Goal: Task Accomplishment & Management: Manage account settings

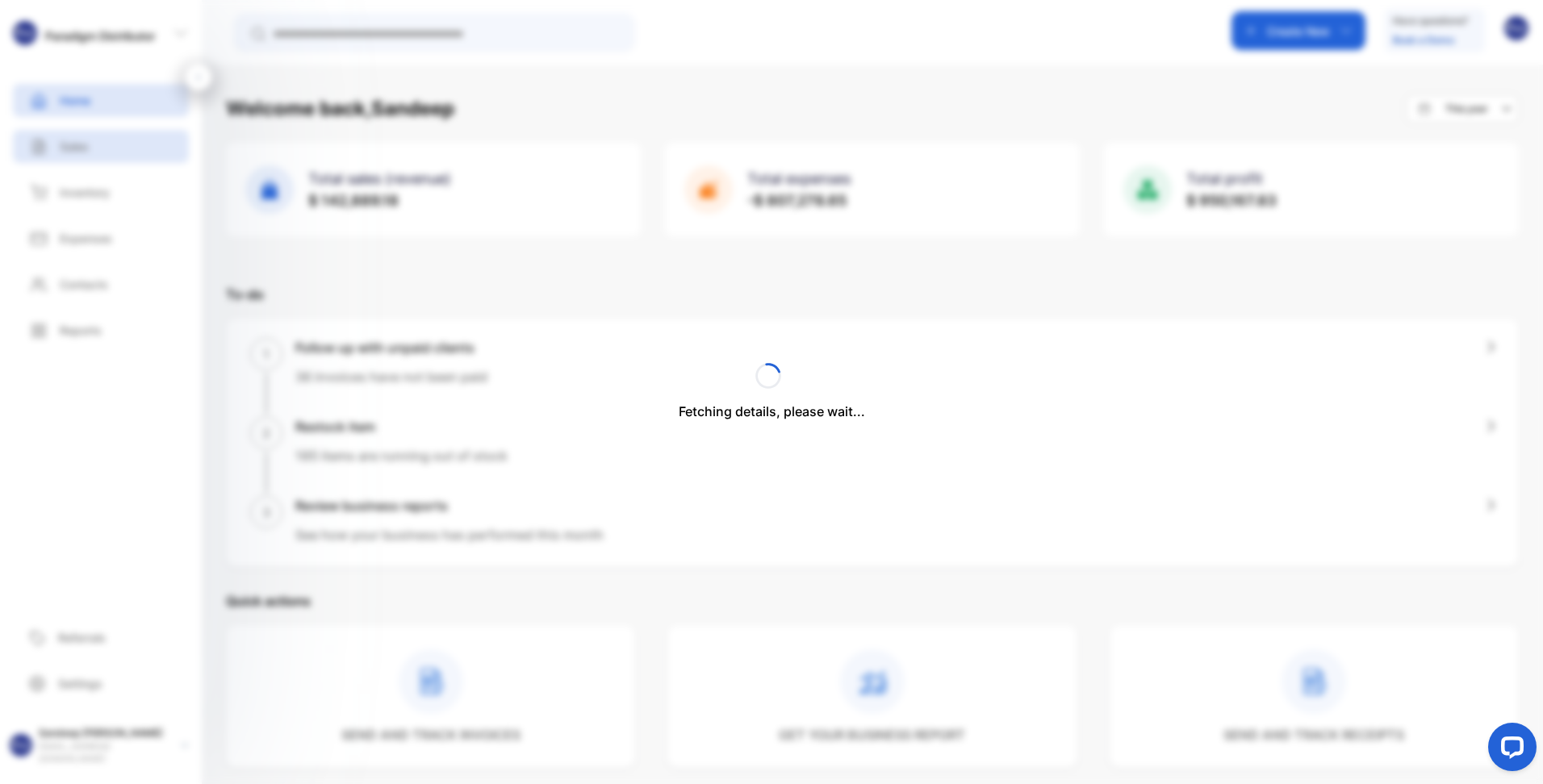
click at [73, 145] on div "Fetching details, please wait..." at bounding box center [772, 392] width 1543 height 784
click at [93, 136] on div "Sales" at bounding box center [100, 146] width 176 height 33
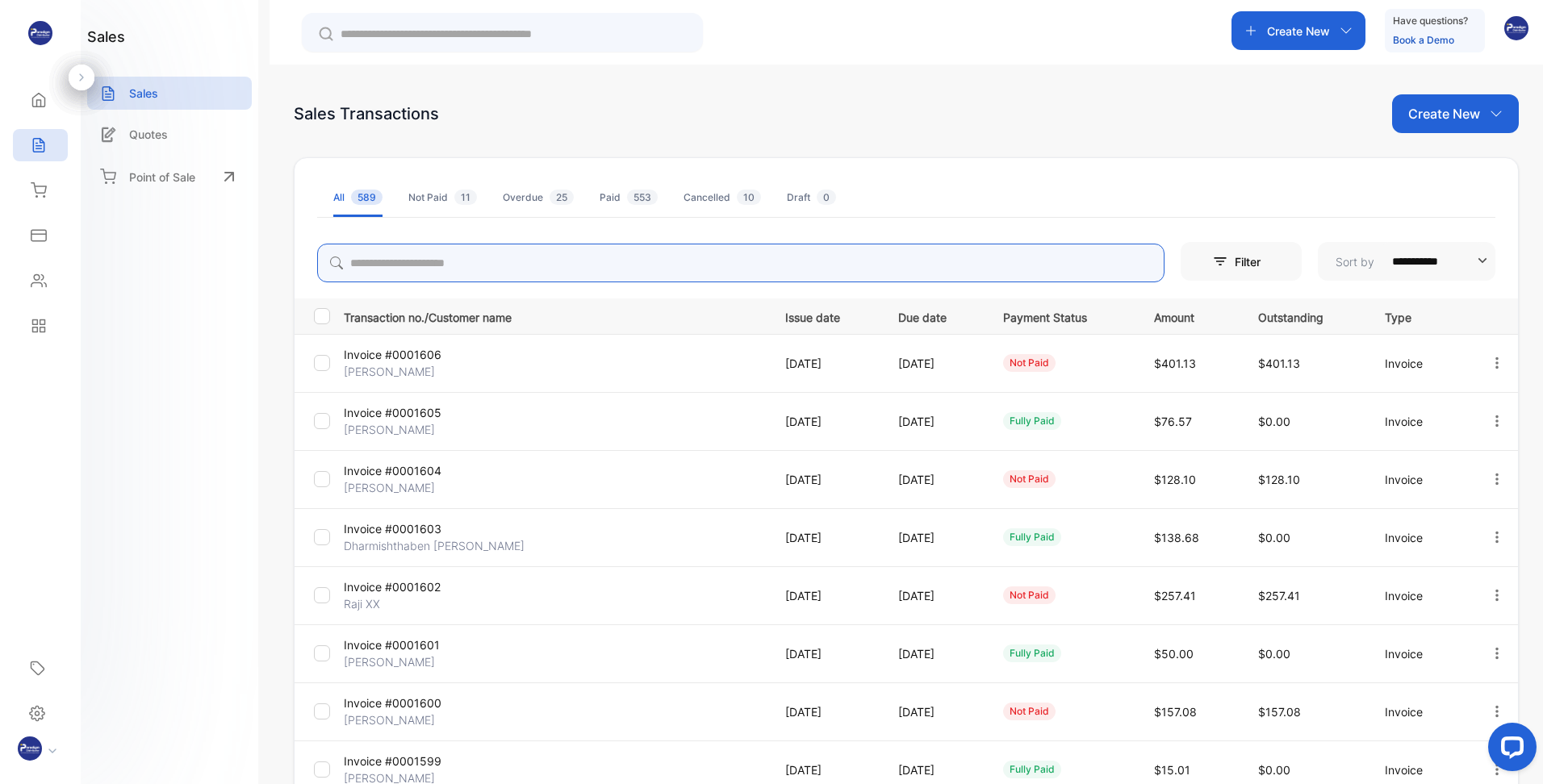
click at [473, 266] on input "search" at bounding box center [741, 263] width 848 height 39
type input "******"
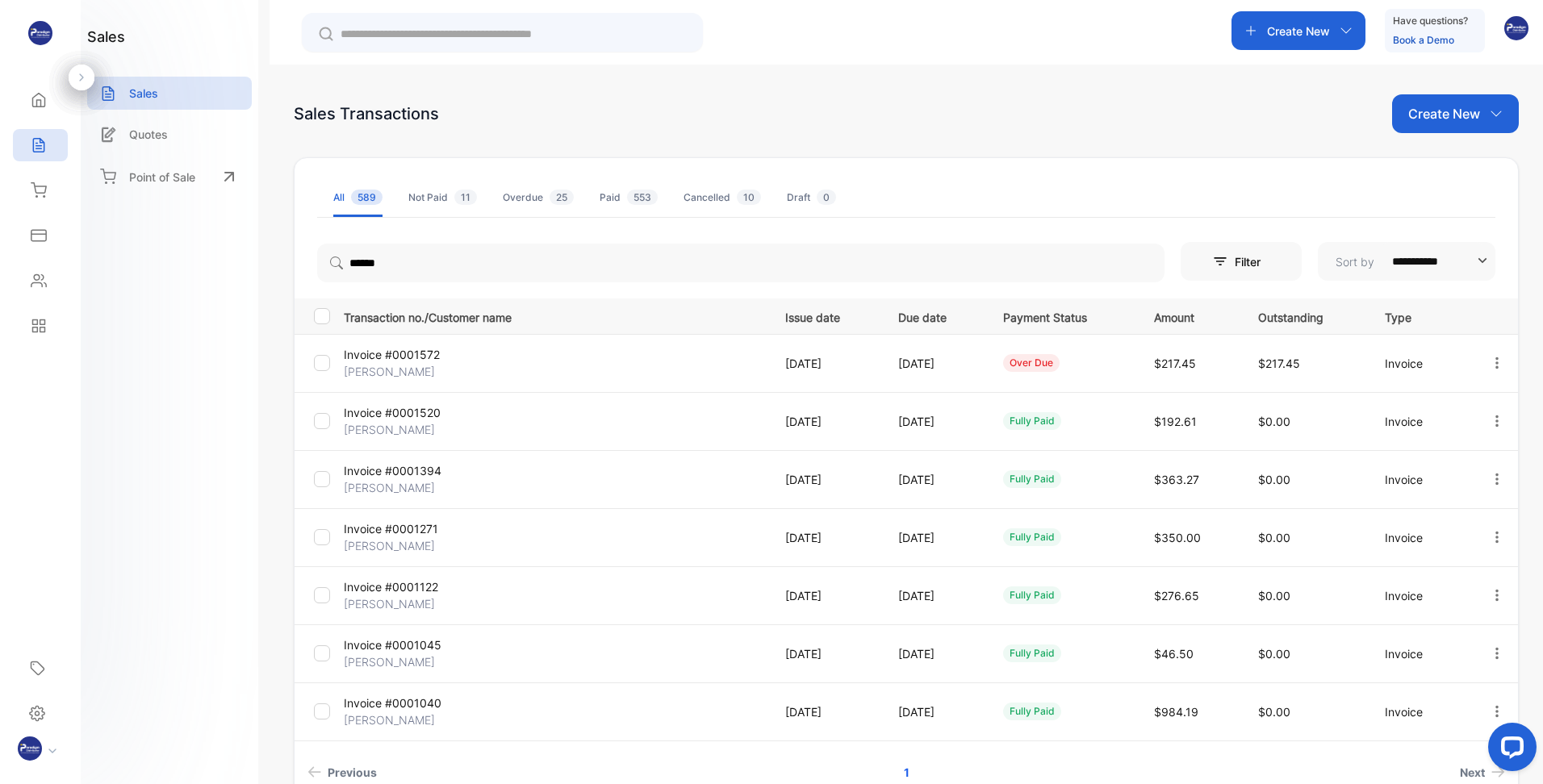
click at [395, 360] on p "Invoice #0001572" at bounding box center [413, 354] width 140 height 17
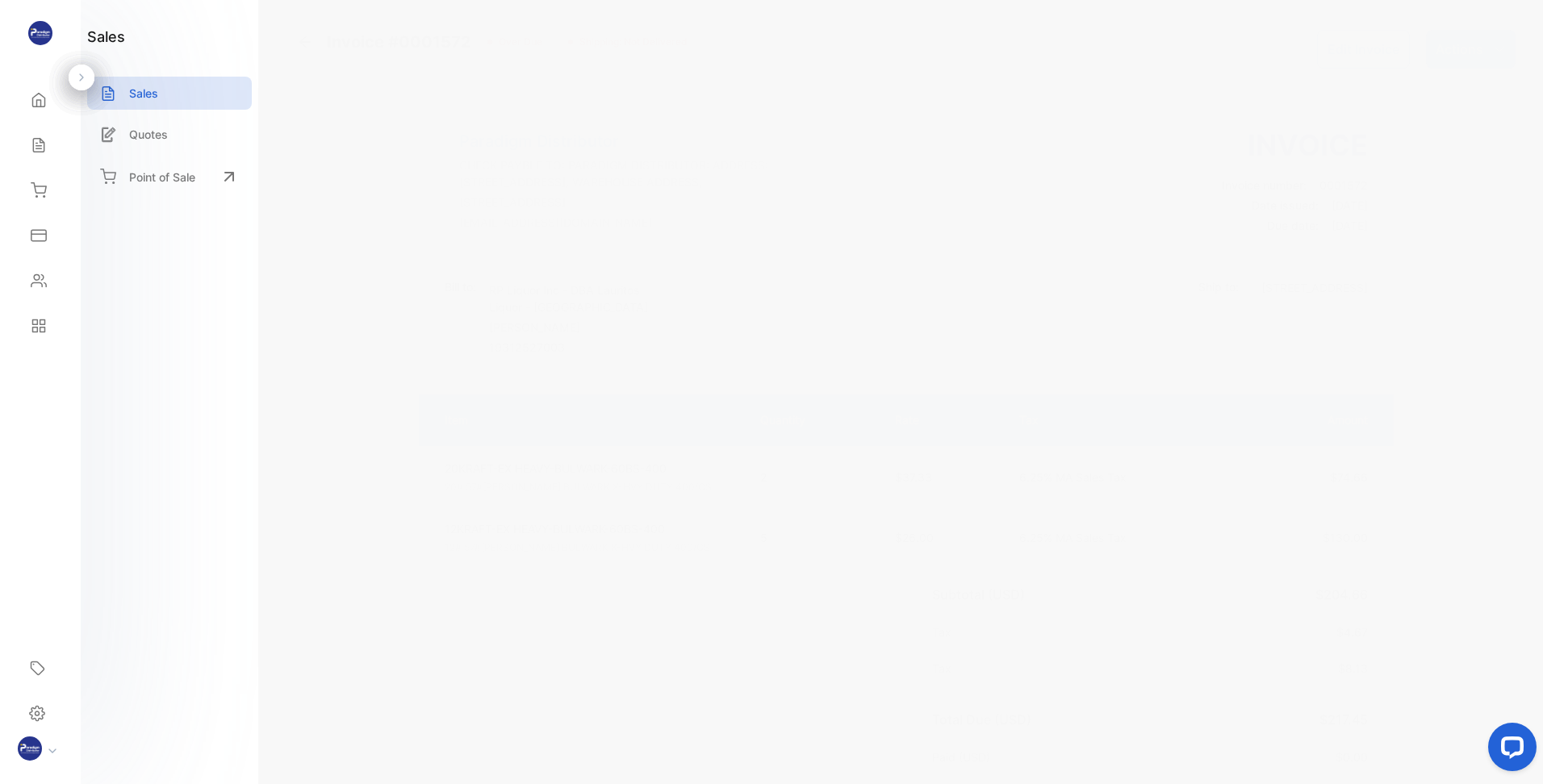
click at [1493, 49] on icon "button" at bounding box center [1499, 49] width 13 height 13
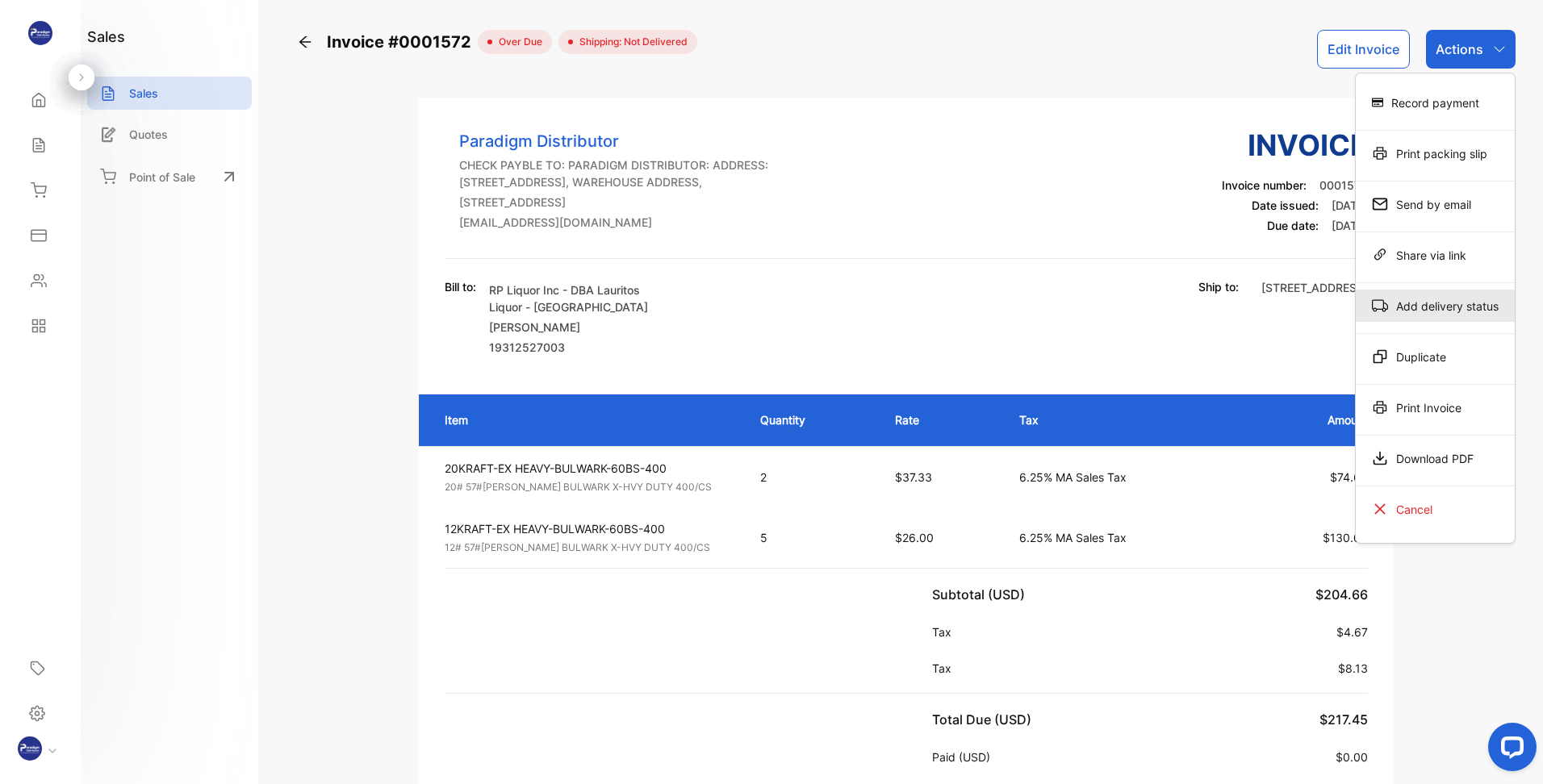
click at [1434, 300] on div "Add delivery status" at bounding box center [1435, 305] width 159 height 32
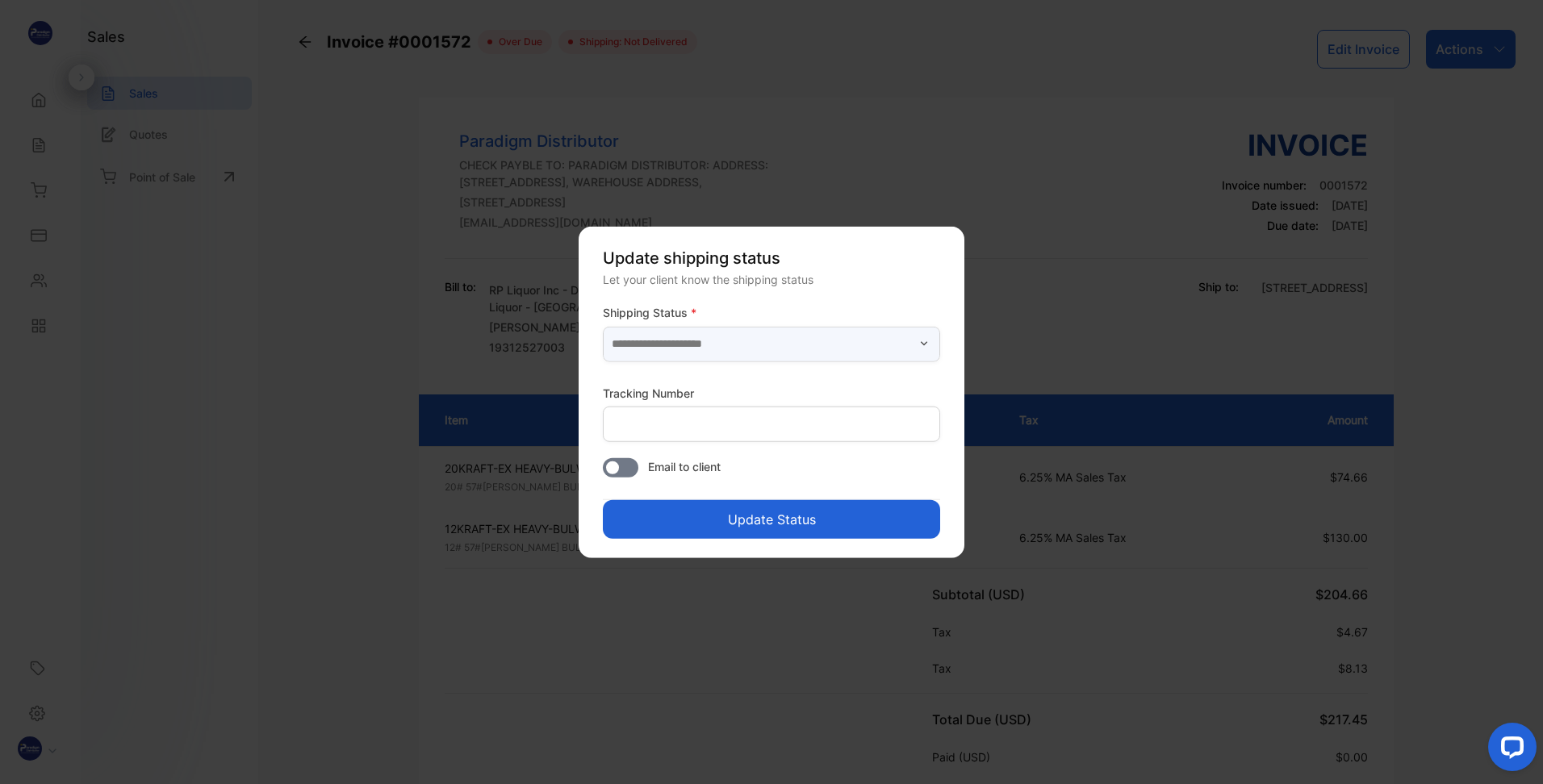
click at [786, 343] on input "text" at bounding box center [772, 343] width 337 height 36
click at [734, 388] on p "Delivered" at bounding box center [775, 386] width 318 height 17
type input "*********"
click at [706, 529] on button "Update Status" at bounding box center [772, 518] width 337 height 39
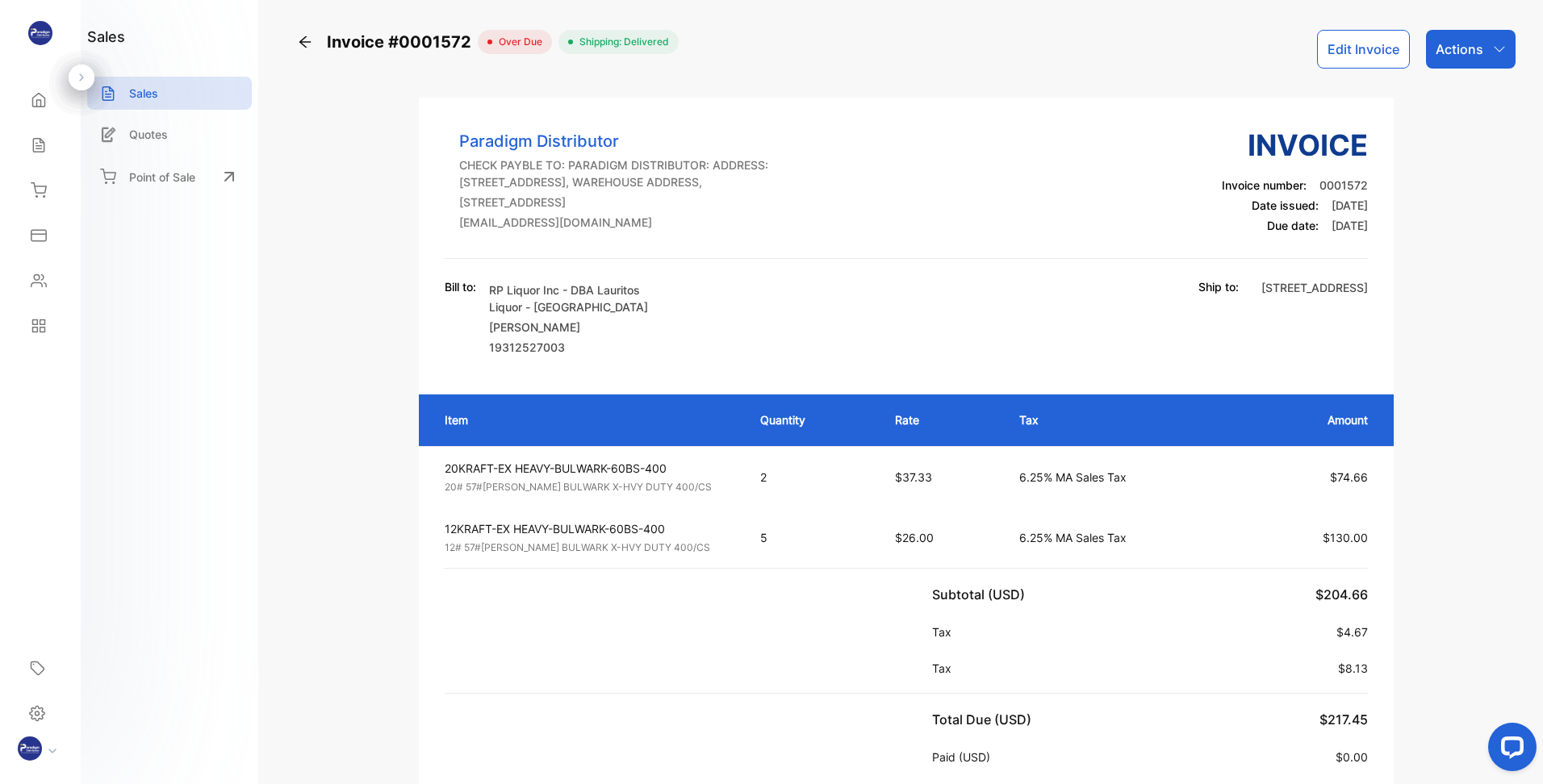
click at [1469, 49] on p "Actions" at bounding box center [1459, 49] width 48 height 19
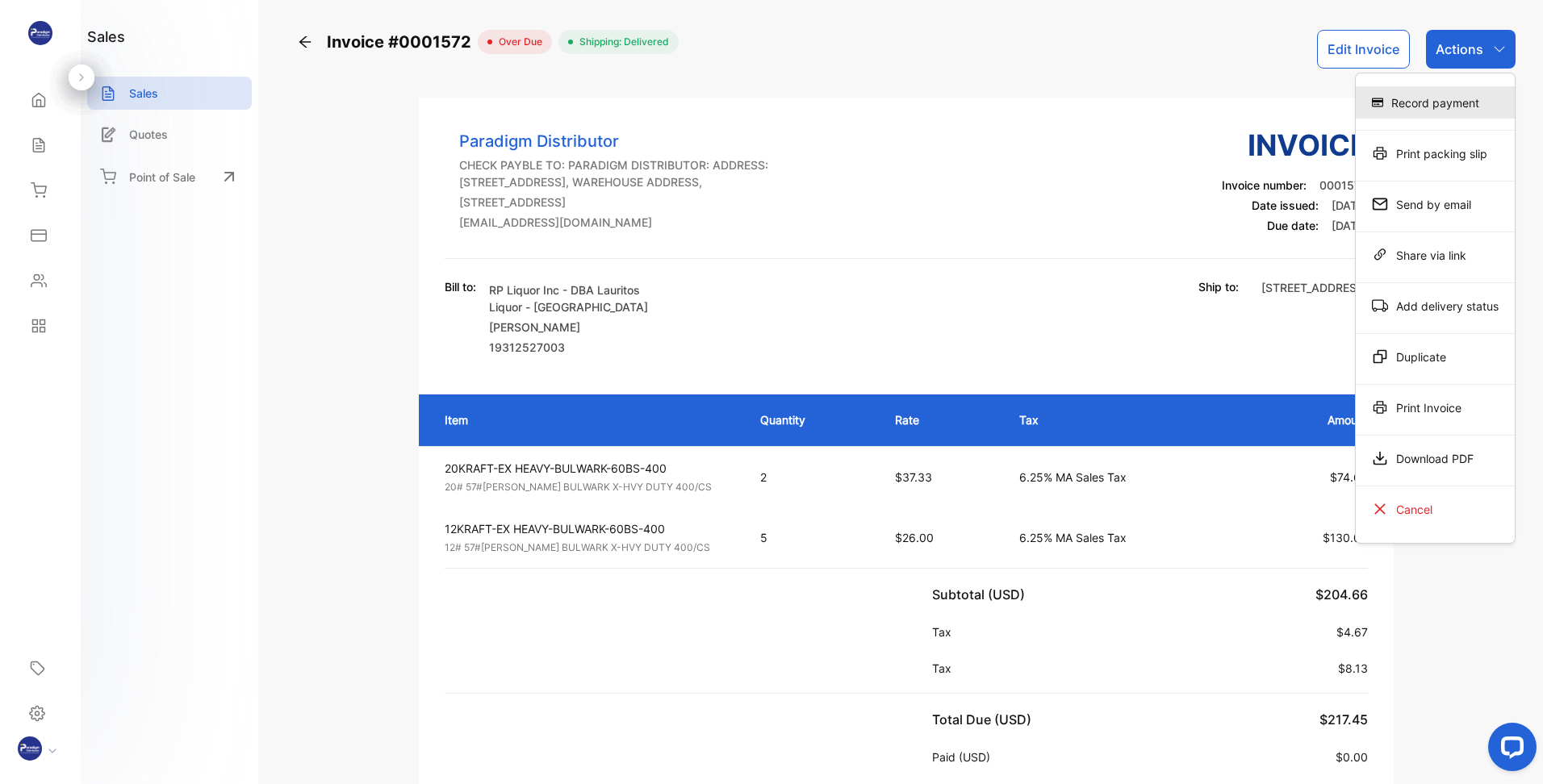
click at [1417, 109] on div "Record payment" at bounding box center [1435, 103] width 159 height 32
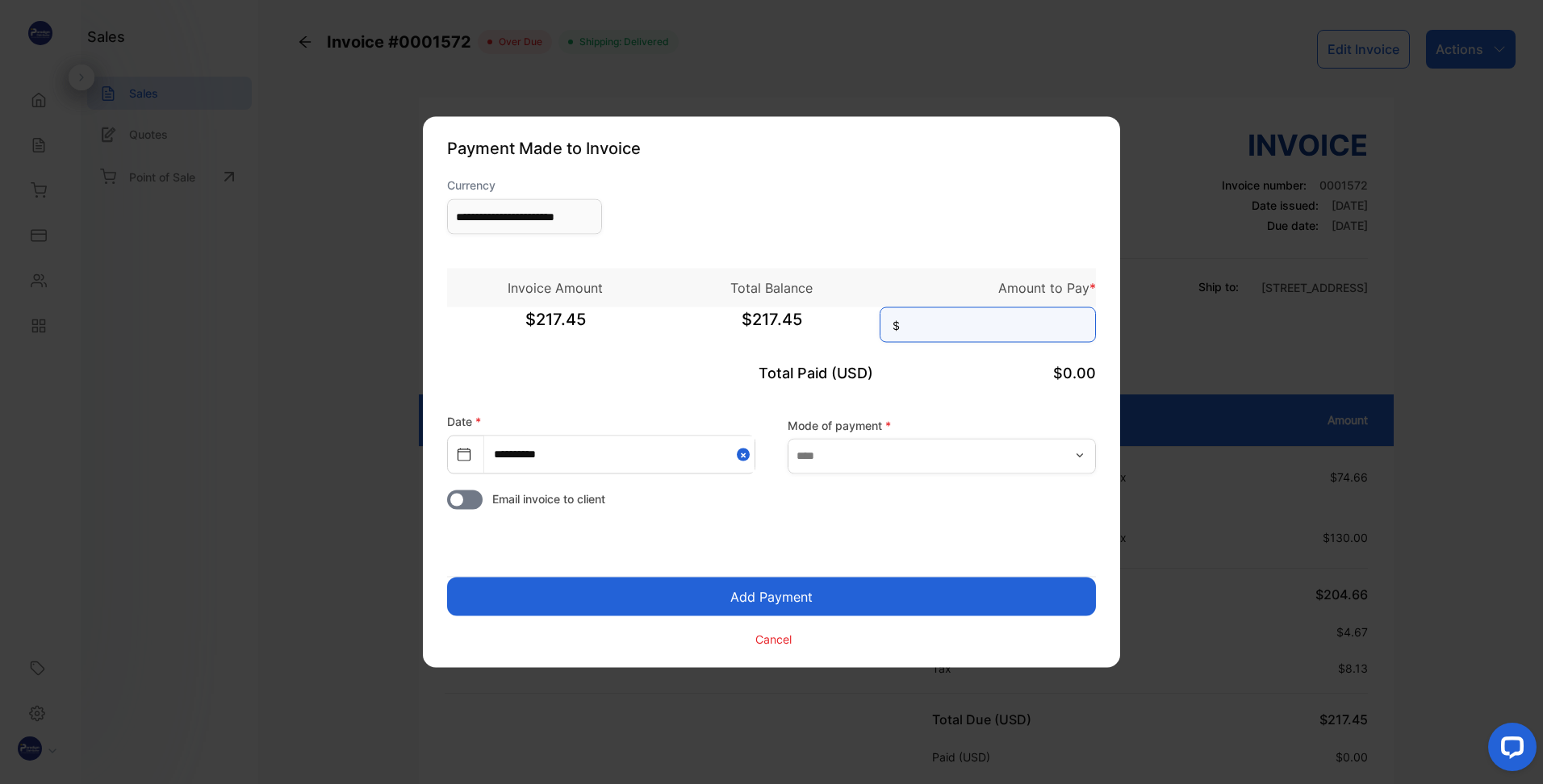
click at [935, 325] on input at bounding box center [987, 325] width 216 height 36
type input "******"
click at [807, 447] on input "text" at bounding box center [942, 456] width 308 height 36
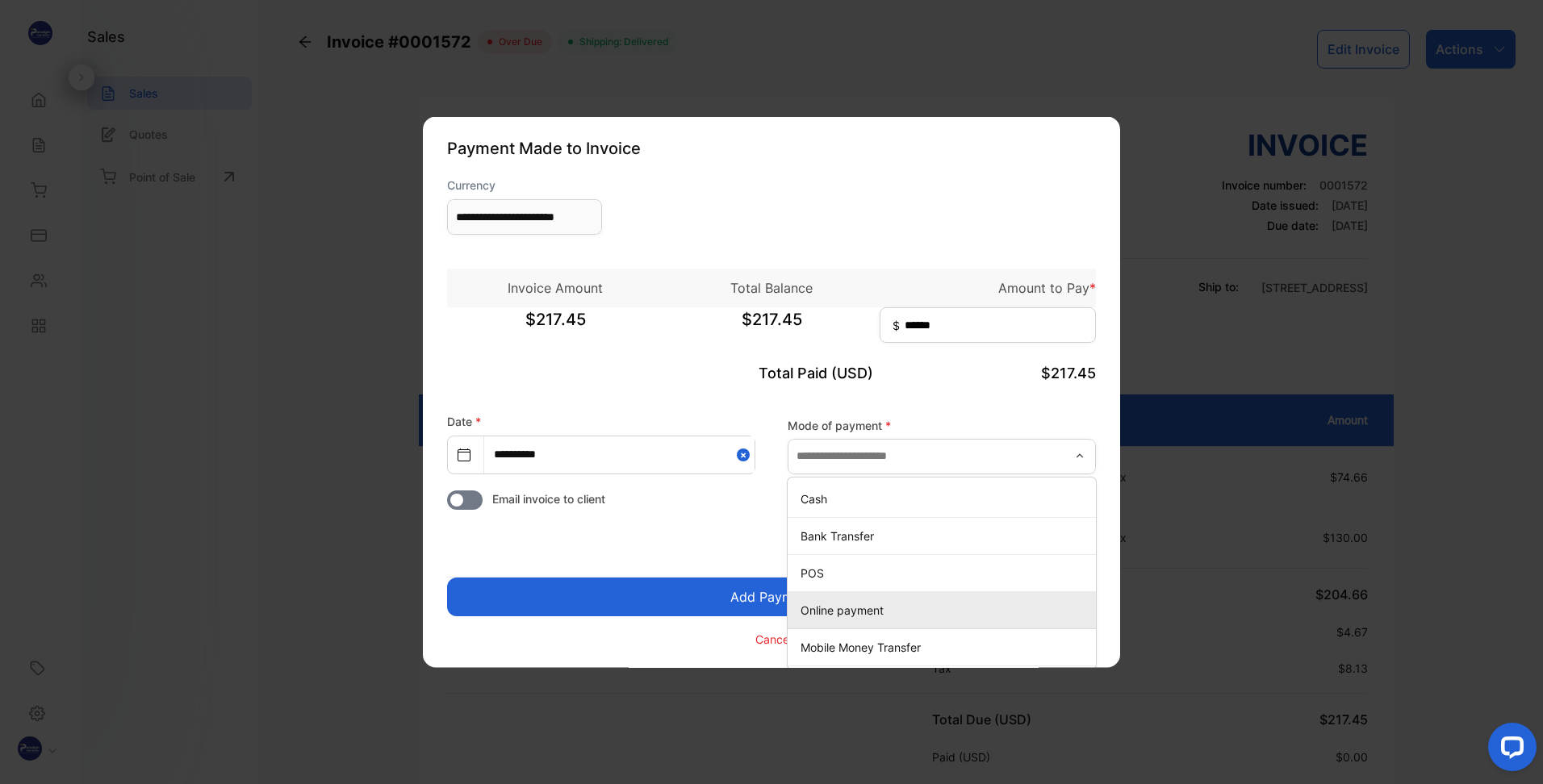
click at [823, 611] on p "Online payment" at bounding box center [945, 609] width 289 height 17
type input "**********"
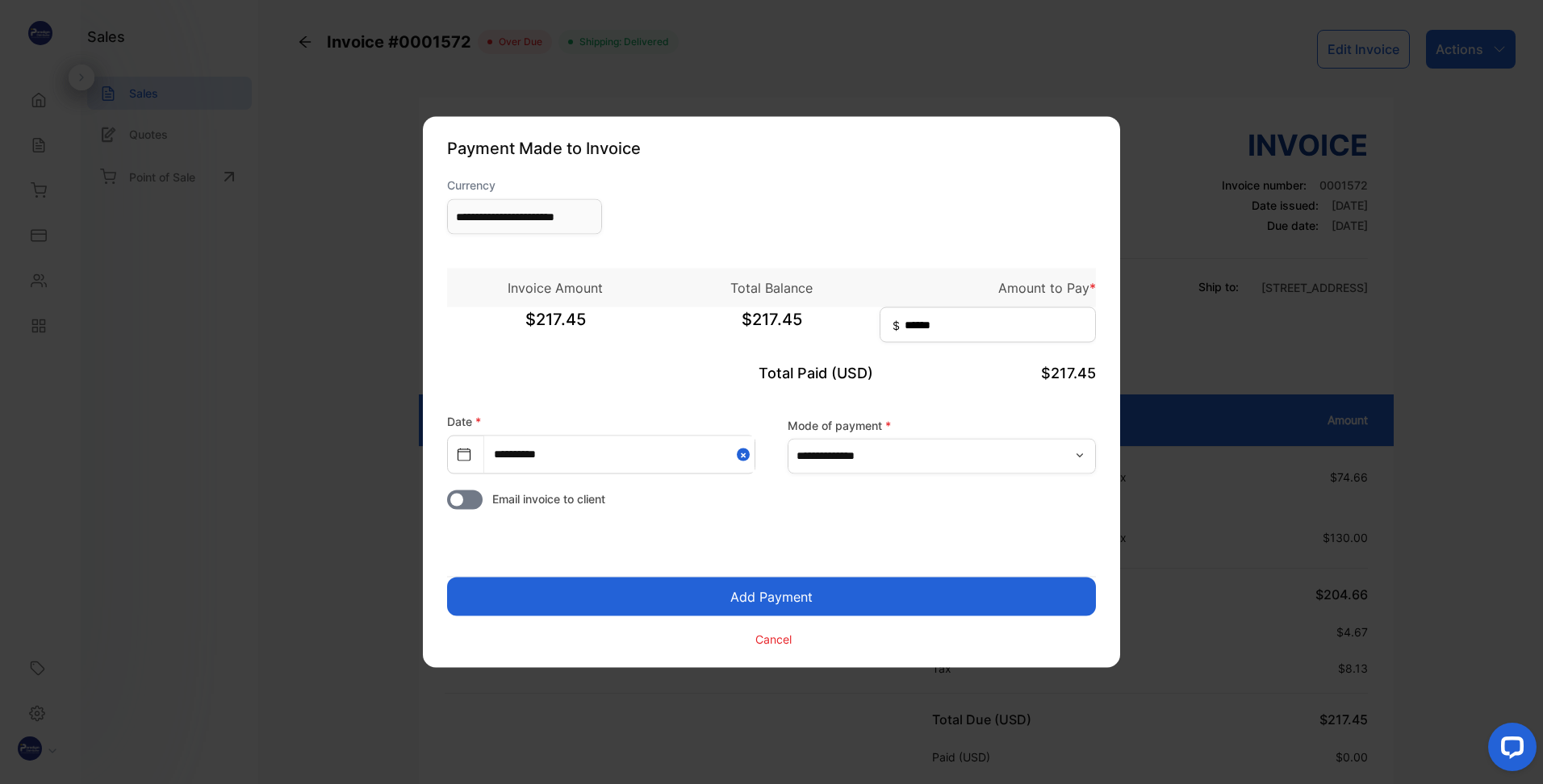
click at [690, 605] on button "Add Payment" at bounding box center [772, 597] width 649 height 39
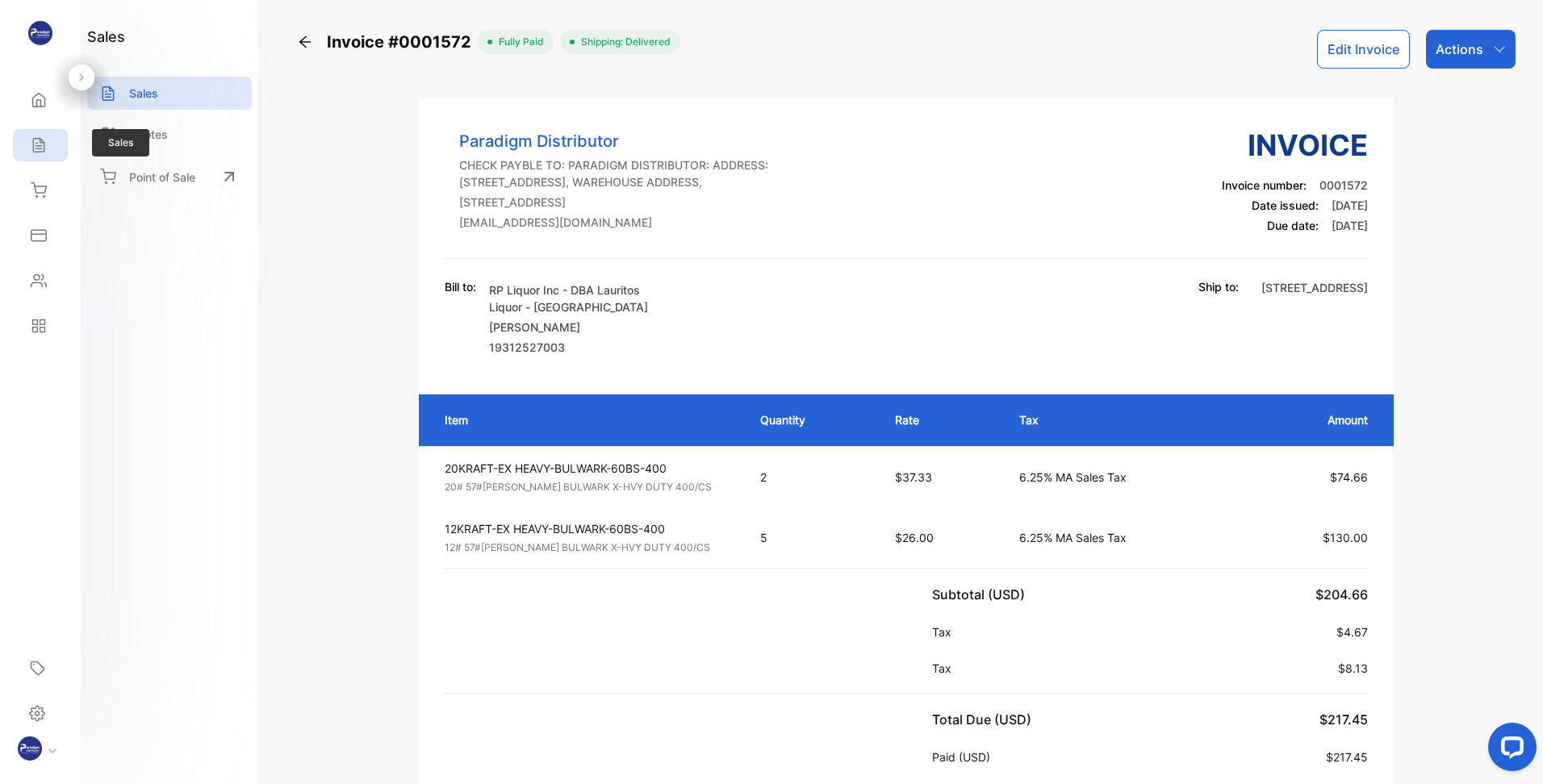
click at [49, 147] on div "Sales" at bounding box center [41, 145] width 55 height 32
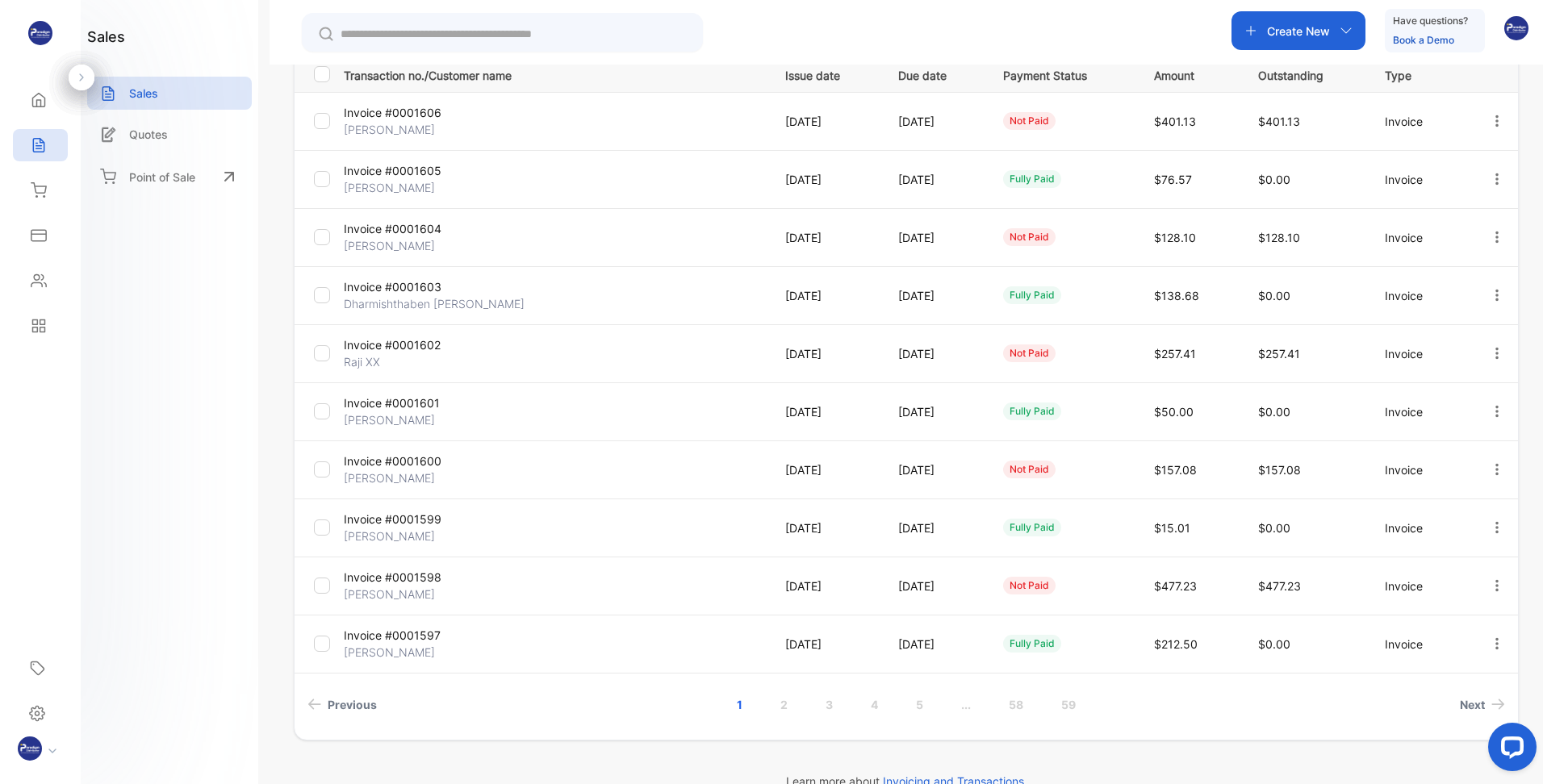
scroll to position [274, 0]
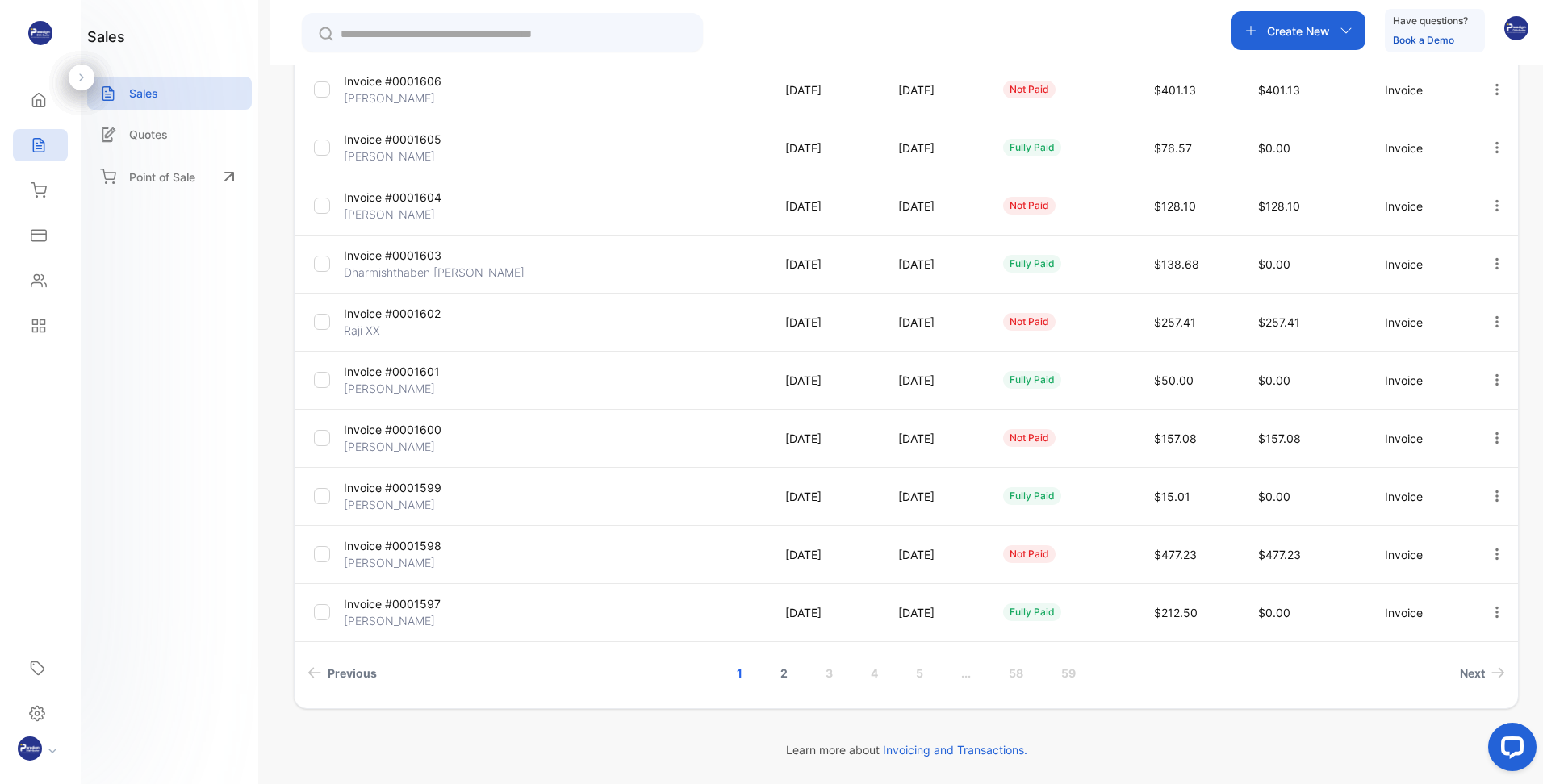
click at [784, 671] on link "2" at bounding box center [784, 673] width 46 height 30
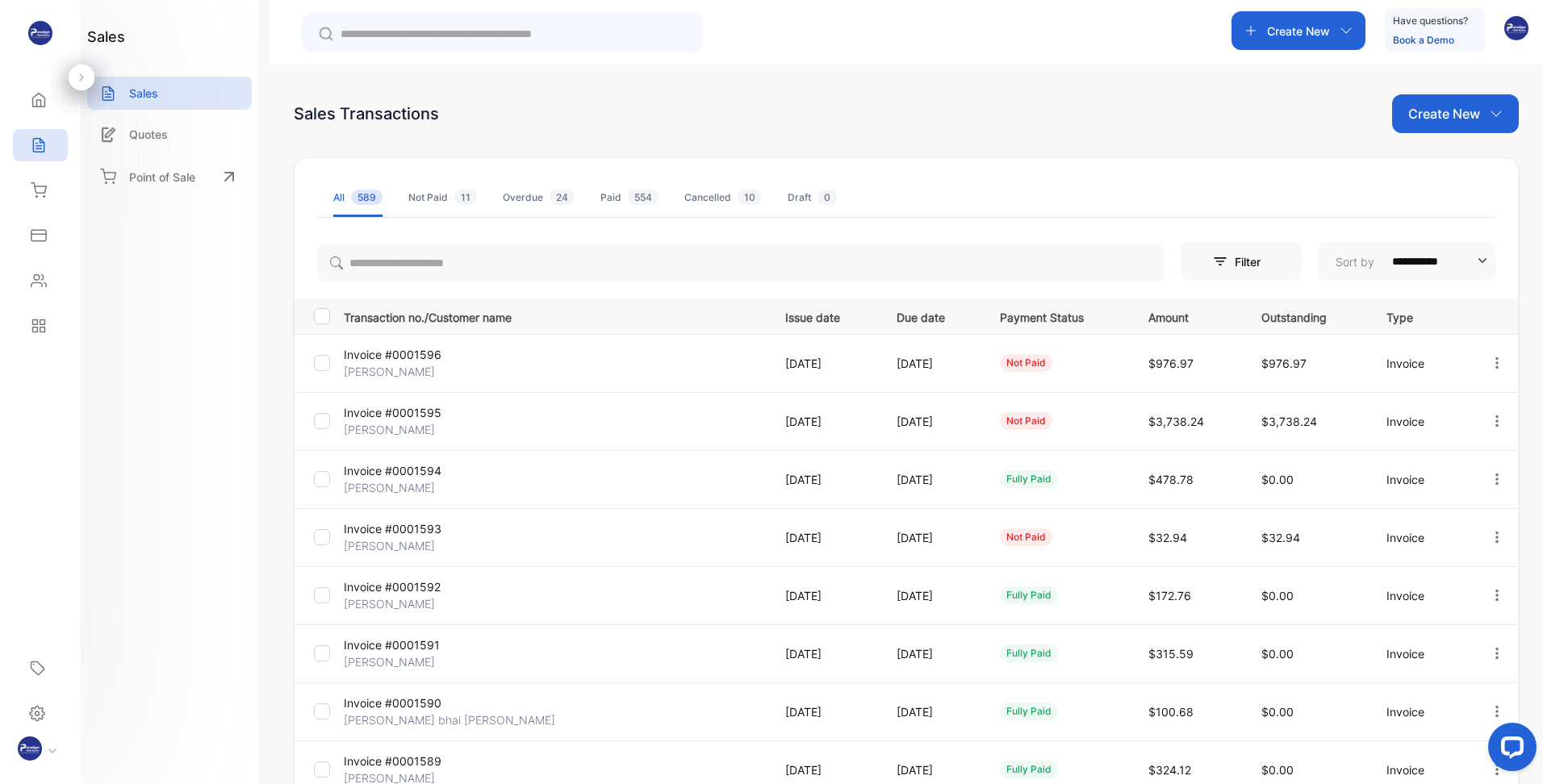
scroll to position [161, 0]
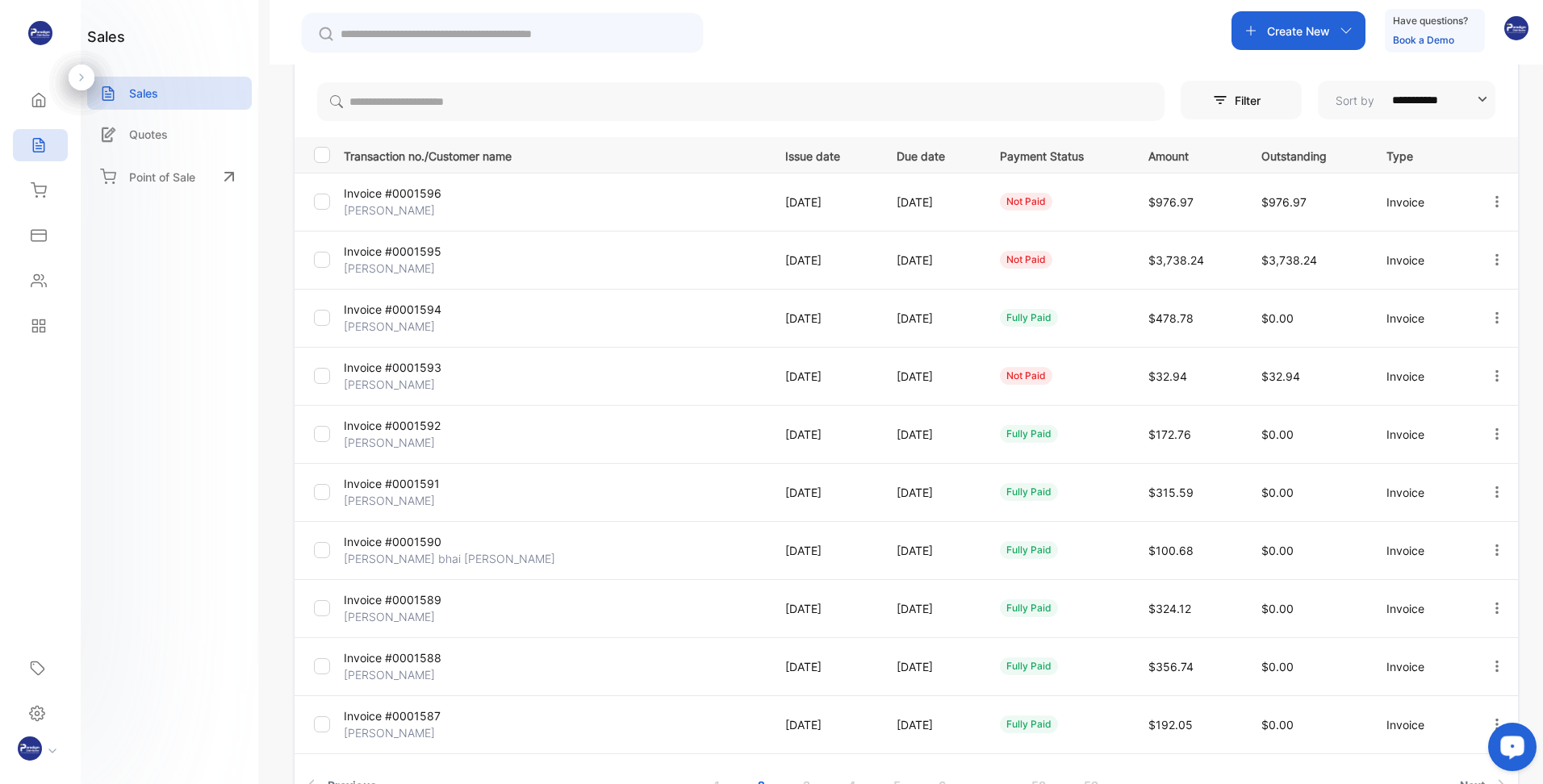
click at [1494, 725] on button "Open LiveChat chat widget" at bounding box center [1512, 747] width 49 height 49
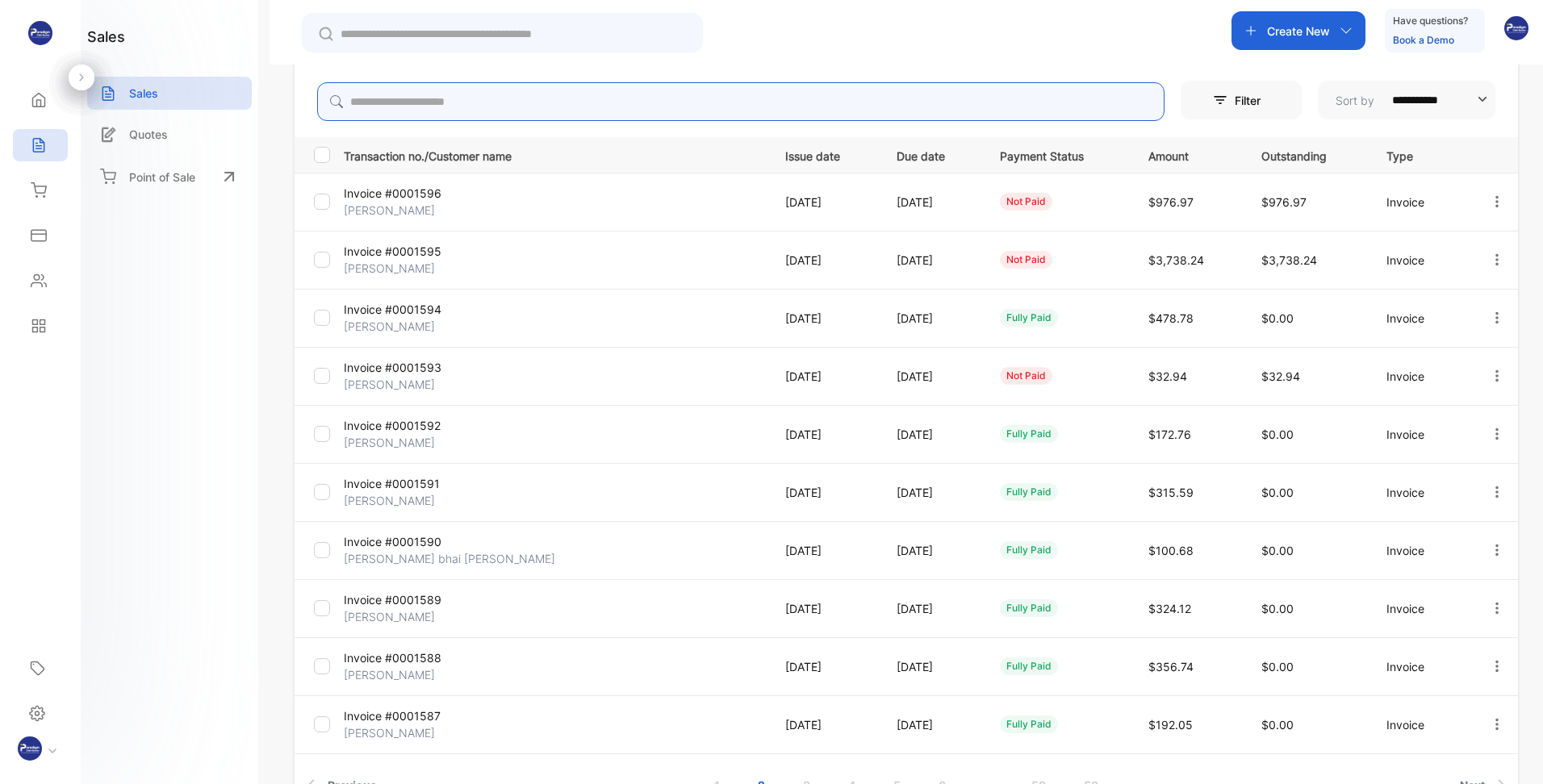
click at [1100, 85] on input "search" at bounding box center [741, 102] width 848 height 39
